Goal: Use online tool/utility: Utilize a website feature to perform a specific function

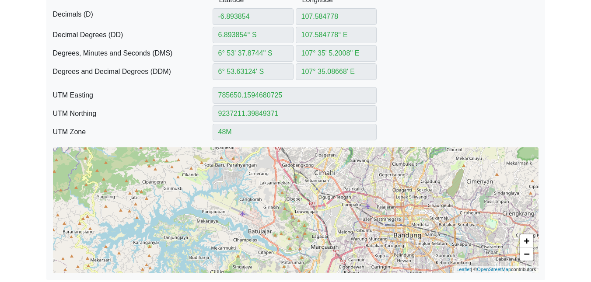
scroll to position [268, 0]
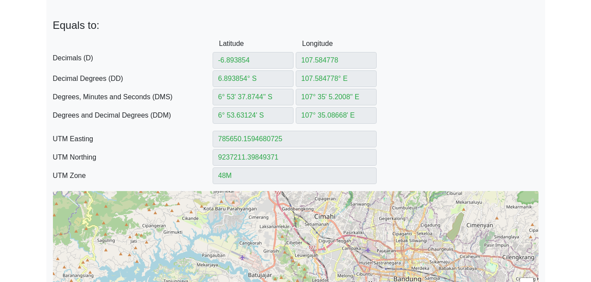
click at [392, 226] on div "+ − Leaflet | © OpenStreetMap contributors" at bounding box center [296, 254] width 486 height 126
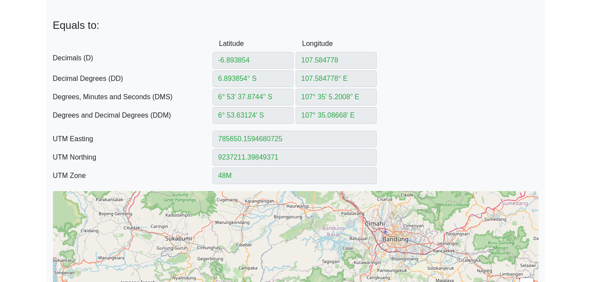
click at [476, 121] on div "DDM Degrees and Decimal Degrees (DDM) 6° 53.63124' S 107° 35.08668' E" at bounding box center [295, 115] width 499 height 17
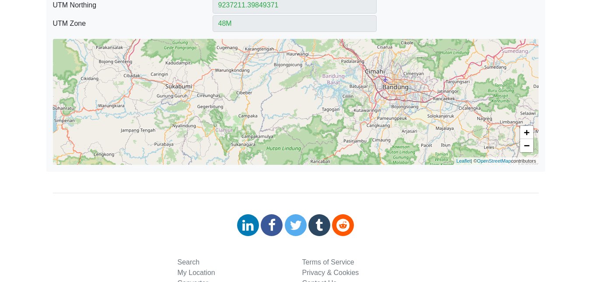
scroll to position [399, 0]
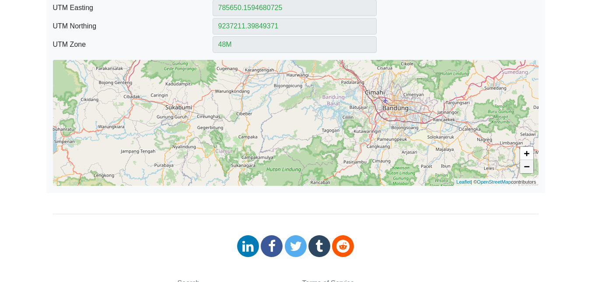
click at [528, 165] on link "−" at bounding box center [526, 166] width 13 height 13
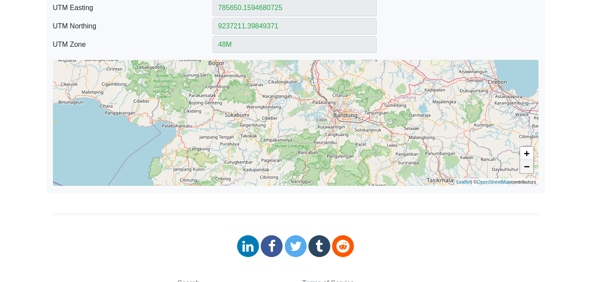
click at [528, 165] on link "−" at bounding box center [526, 166] width 13 height 13
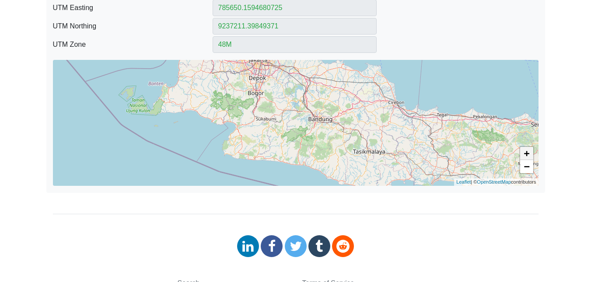
click at [527, 151] on link "+" at bounding box center [526, 153] width 13 height 13
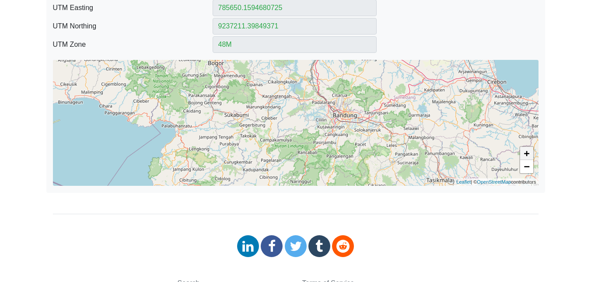
click at [527, 151] on link "+" at bounding box center [526, 153] width 13 height 13
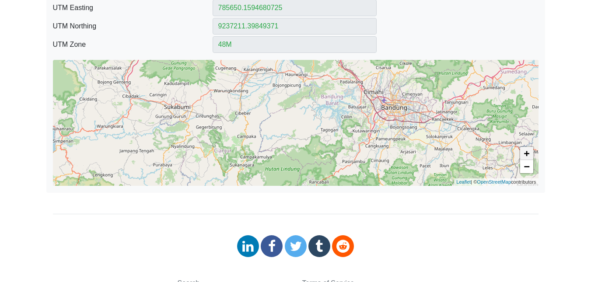
click at [527, 151] on link "+" at bounding box center [526, 153] width 13 height 13
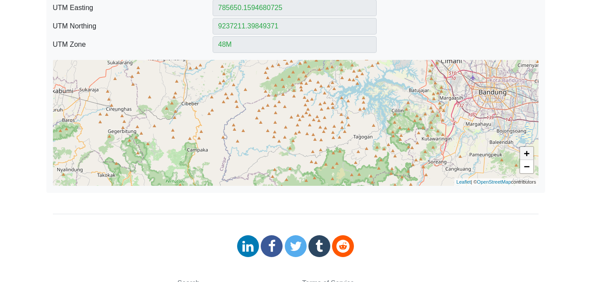
click at [527, 151] on link "+" at bounding box center [526, 153] width 13 height 13
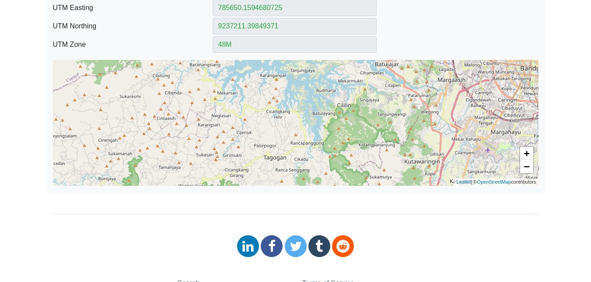
drag, startPoint x: 378, startPoint y: 147, endPoint x: 217, endPoint y: 156, distance: 161.2
click at [217, 156] on div "+ − Leaflet | © OpenStreetMap contributors" at bounding box center [296, 123] width 486 height 126
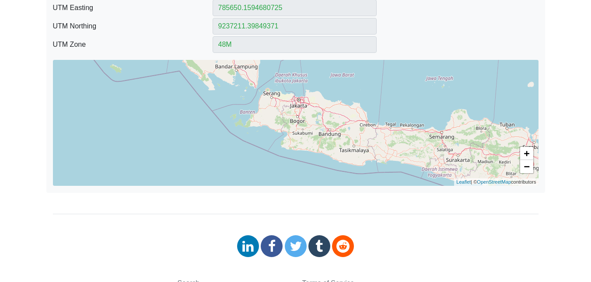
click at [331, 134] on div "+ − Leaflet | © OpenStreetMap contributors" at bounding box center [296, 123] width 486 height 126
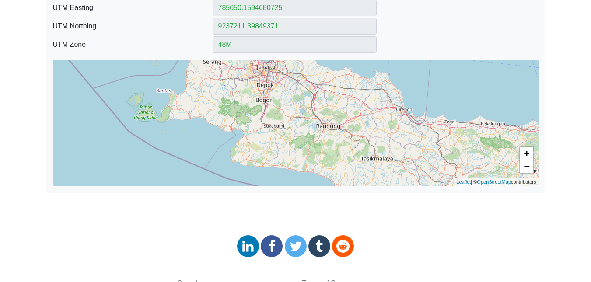
click at [331, 132] on div "+ − Leaflet | © OpenStreetMap contributors" at bounding box center [296, 123] width 486 height 126
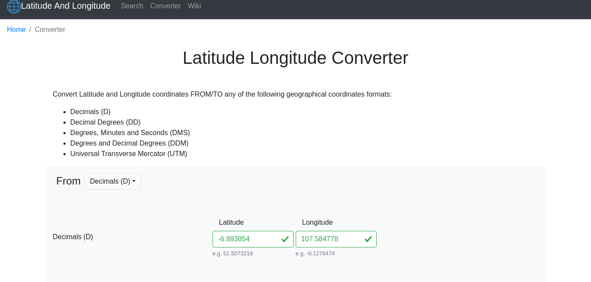
scroll to position [0, 0]
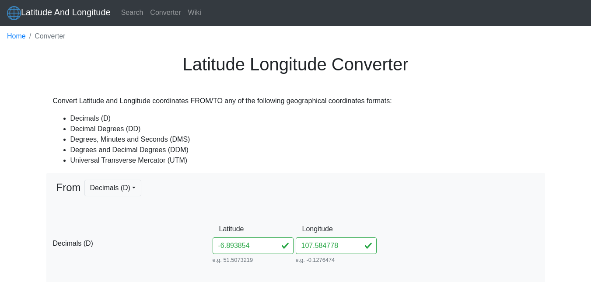
click at [45, 37] on li "Converter" at bounding box center [46, 36] width 40 height 11
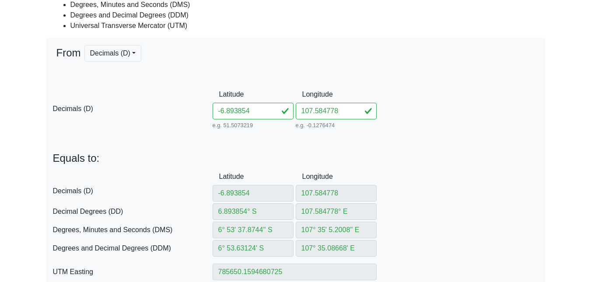
scroll to position [131, 0]
